Goal: Task Accomplishment & Management: Complete application form

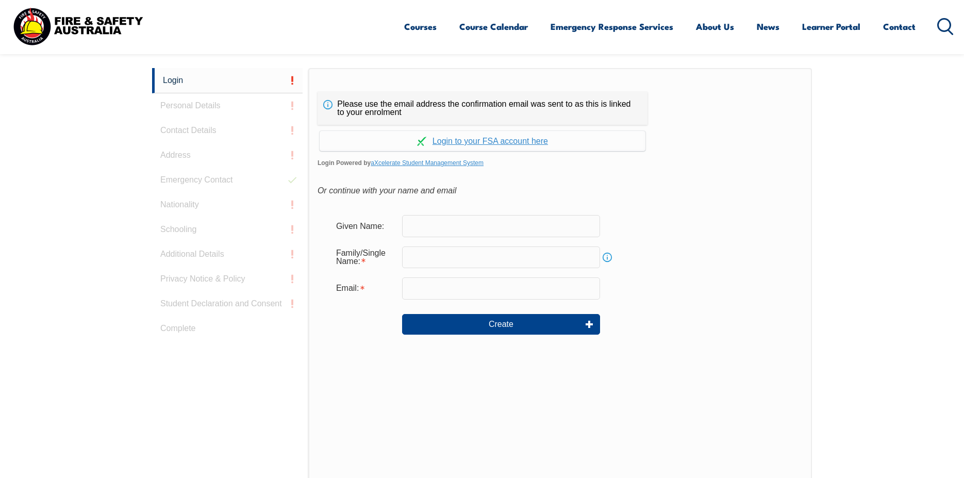
click at [407, 223] on input "text" at bounding box center [501, 226] width 198 height 22
type input "p"
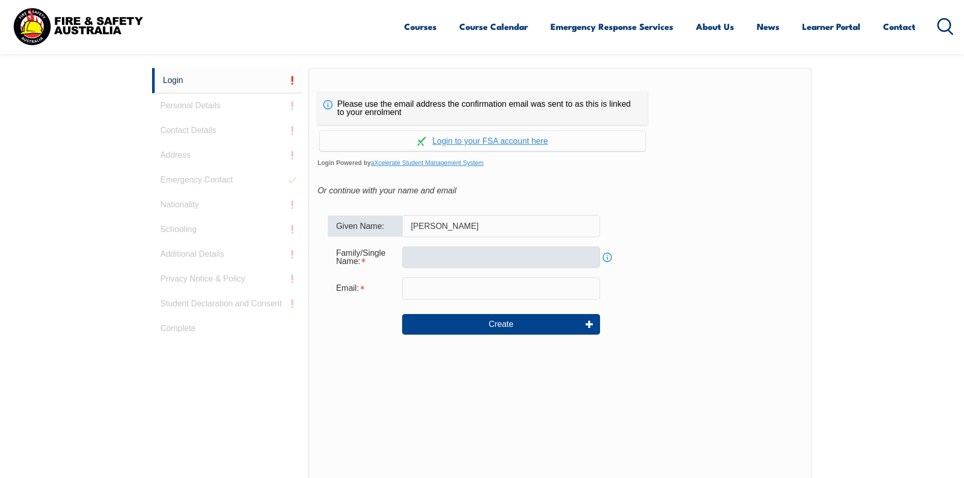
type input "[PERSON_NAME]"
click at [406, 257] on input "text" at bounding box center [501, 257] width 198 height 22
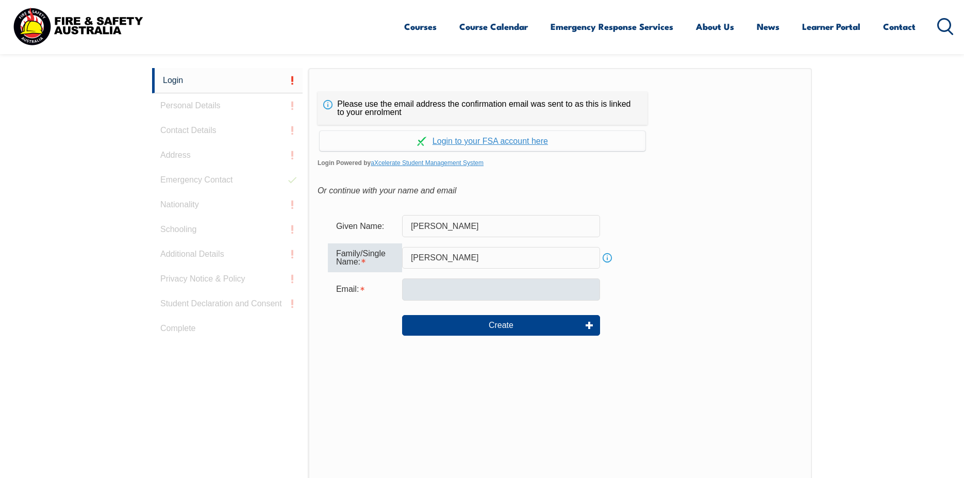
type input "[PERSON_NAME]"
click at [408, 287] on input "email" at bounding box center [501, 289] width 198 height 22
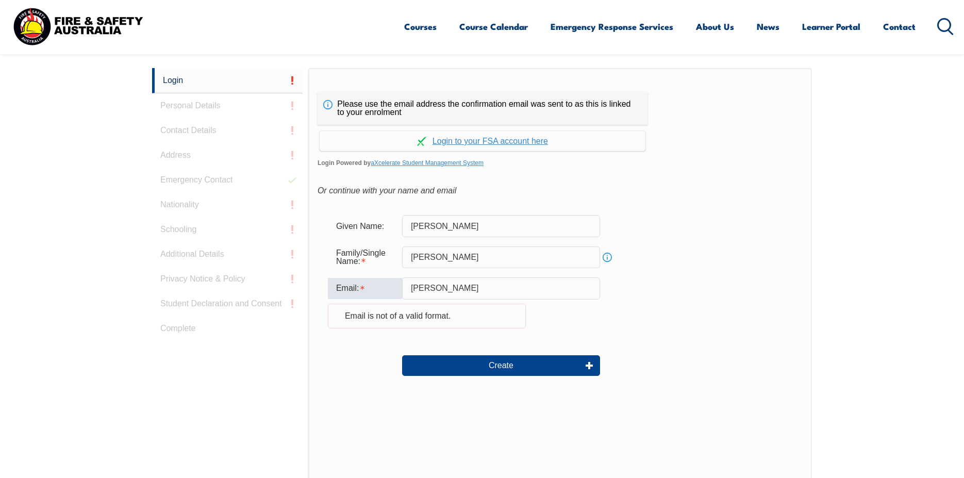
click at [460, 287] on input "[PERSON_NAME]" at bounding box center [501, 288] width 198 height 22
type input "P"
click at [607, 256] on link "Info" at bounding box center [607, 257] width 14 height 14
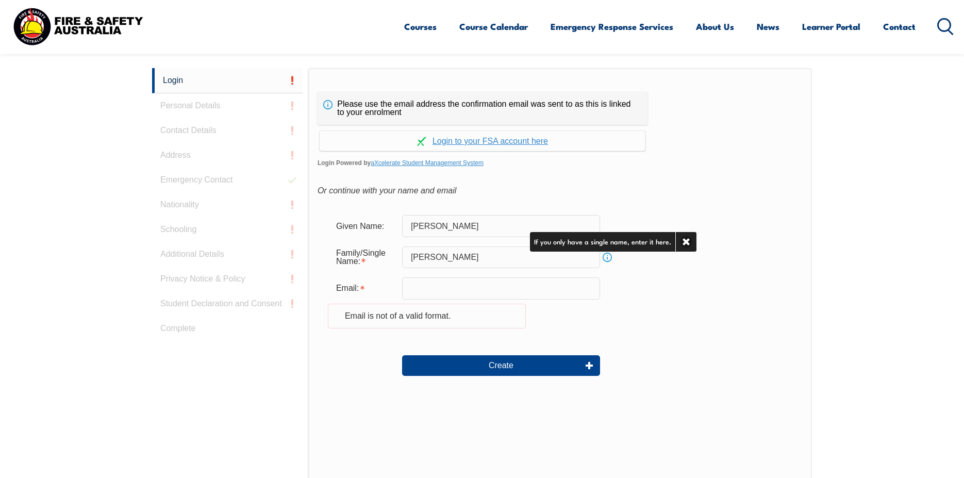
click at [643, 270] on div "Family/Single Name: [PERSON_NAME] Info" at bounding box center [560, 257] width 465 height 28
